Goal: Navigation & Orientation: Locate item on page

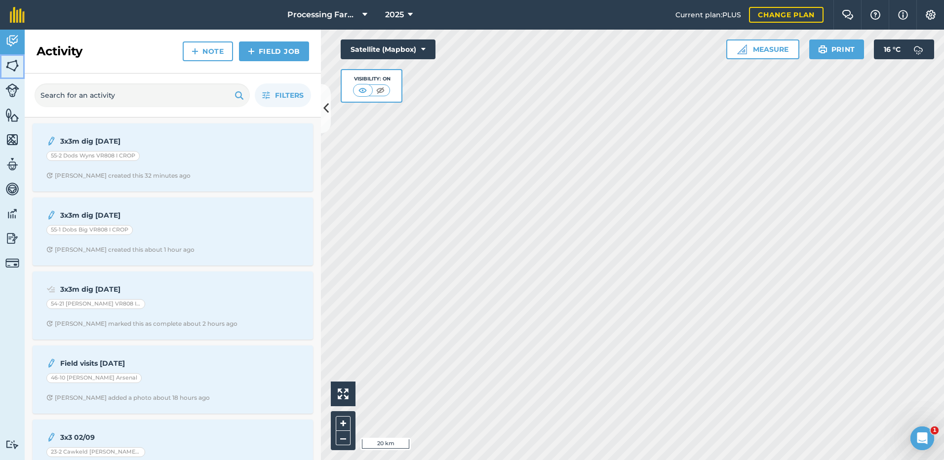
click at [9, 63] on img at bounding box center [12, 65] width 14 height 15
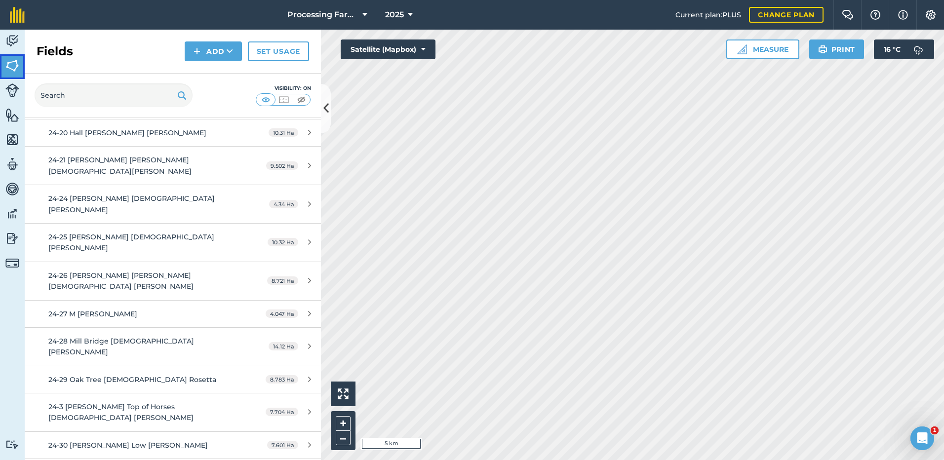
scroll to position [543, 0]
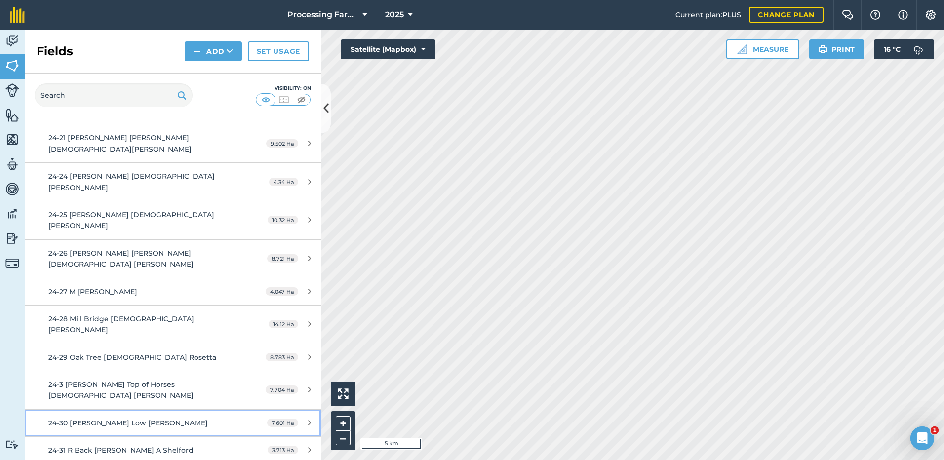
click at [86, 419] on span "24-30 [PERSON_NAME] Low [PERSON_NAME]" at bounding box center [127, 423] width 159 height 9
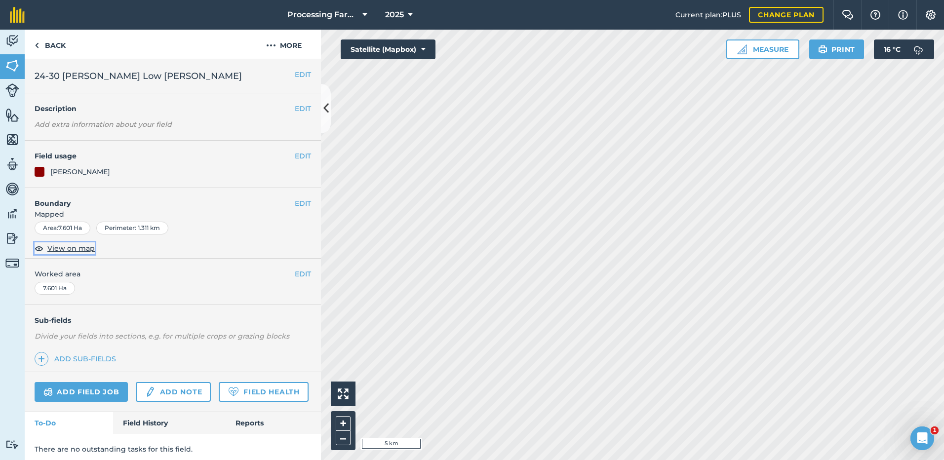
click at [56, 245] on span "View on map" at bounding box center [70, 248] width 47 height 11
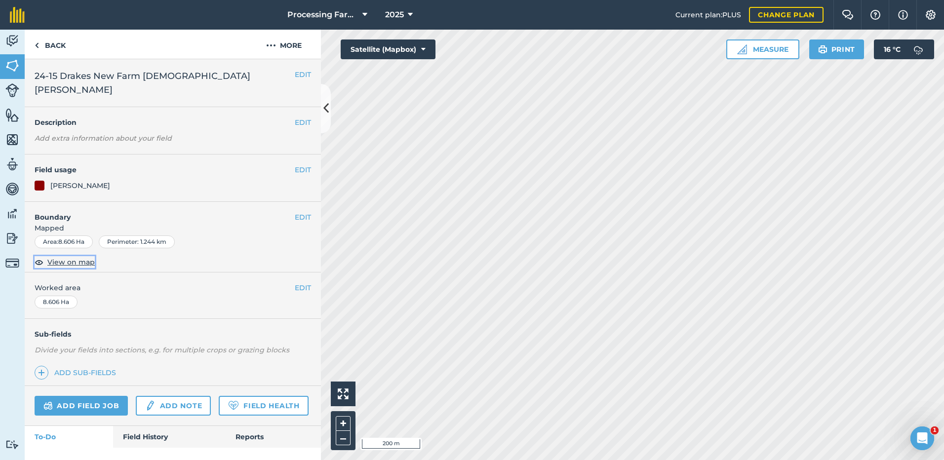
click at [77, 257] on span "View on map" at bounding box center [70, 262] width 47 height 11
click at [58, 46] on link "Back" at bounding box center [50, 44] width 51 height 29
click at [38, 48] on img at bounding box center [37, 45] width 4 height 12
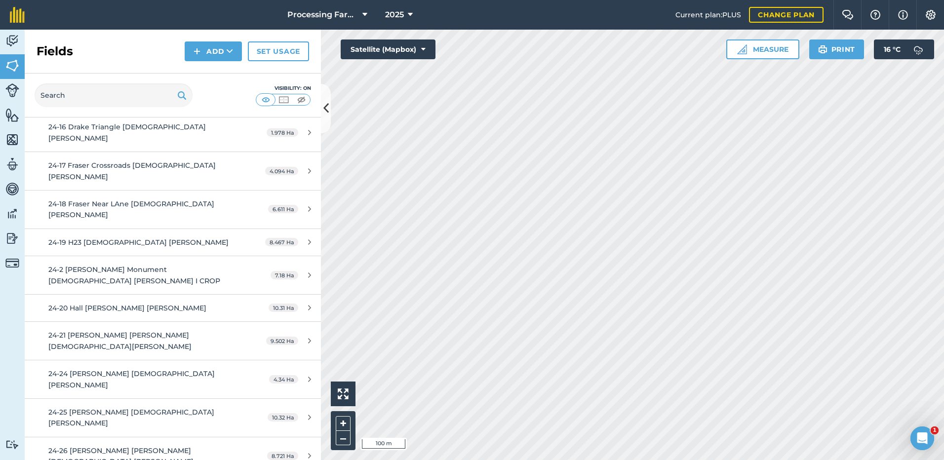
scroll to position [444, 0]
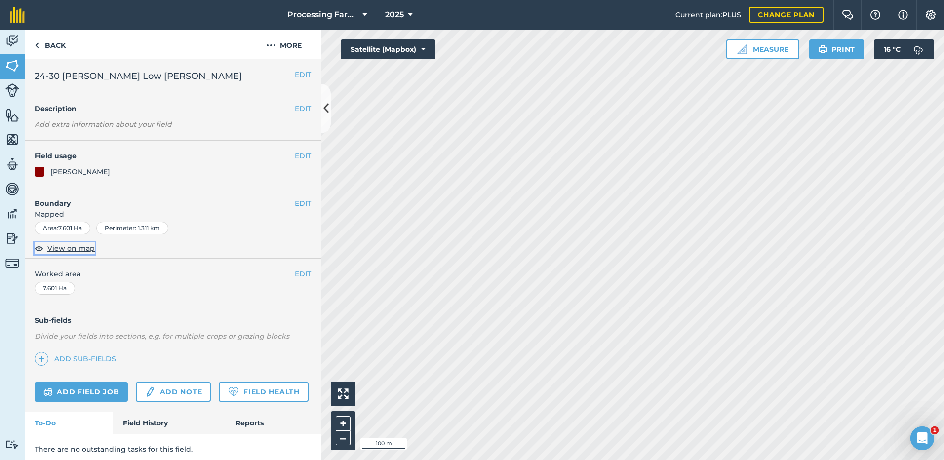
click at [57, 248] on span "View on map" at bounding box center [70, 248] width 47 height 11
click at [52, 48] on link "Back" at bounding box center [50, 44] width 51 height 29
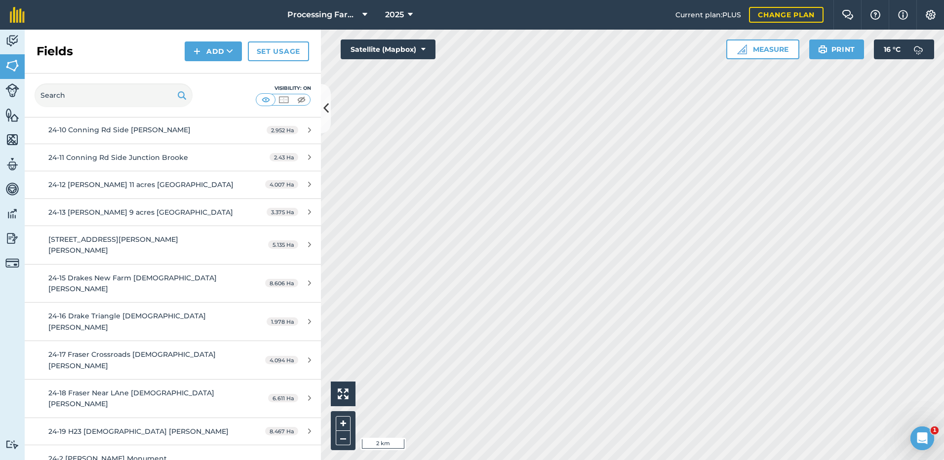
scroll to position [197, 0]
